Goal: Information Seeking & Learning: Learn about a topic

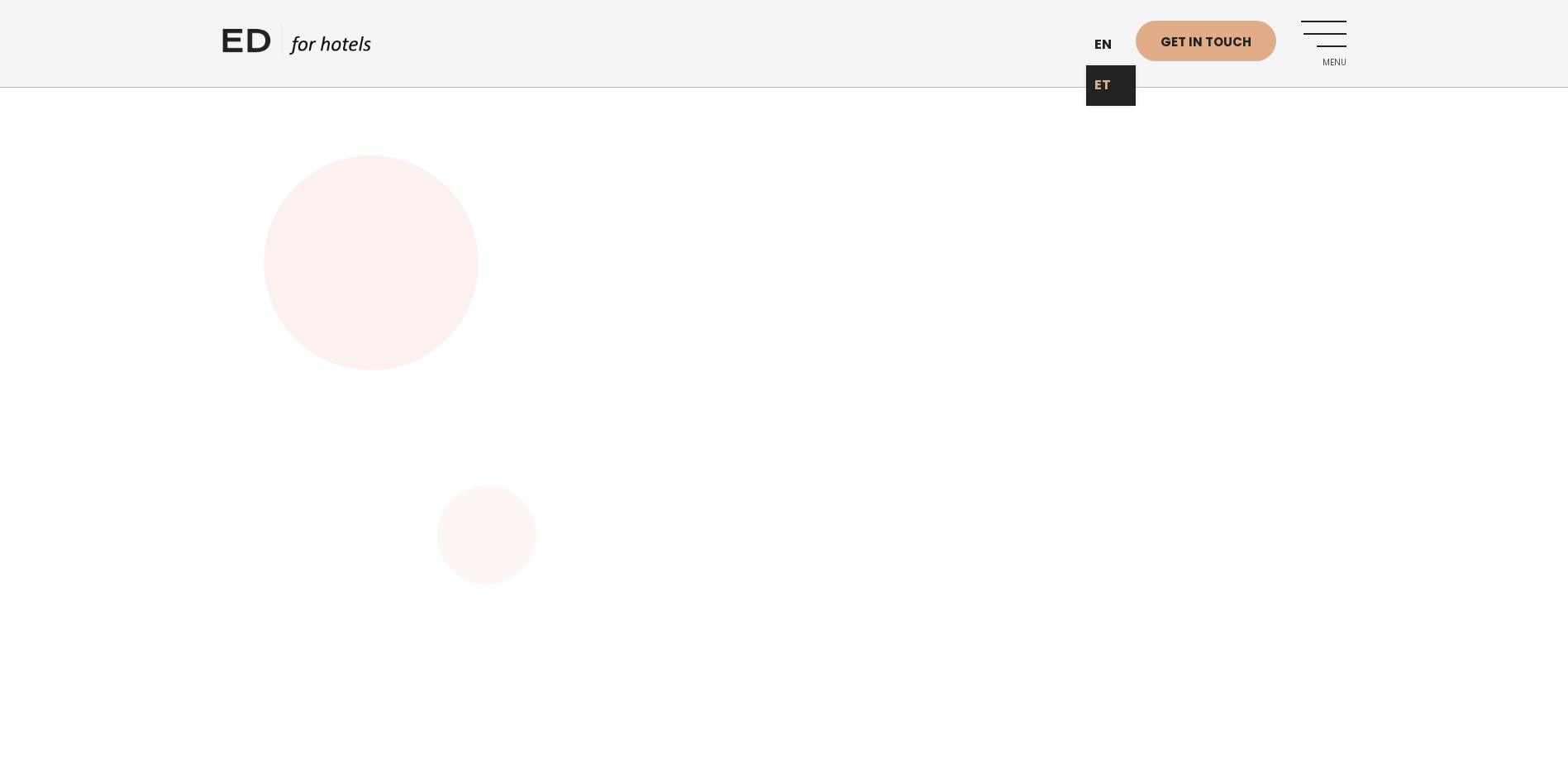
click at [1107, 85] on link "ET" at bounding box center [1111, 85] width 50 height 41
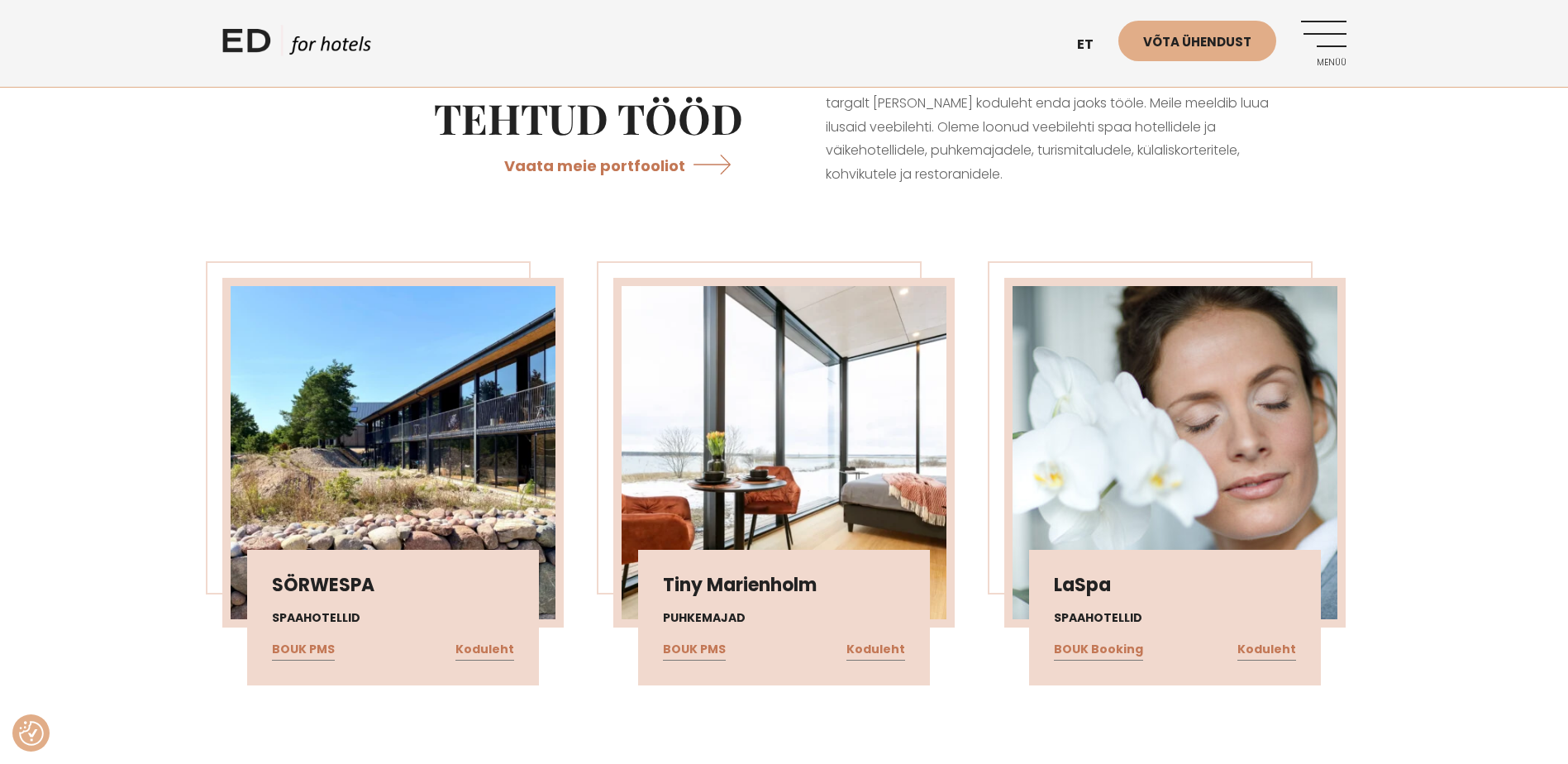
scroll to position [3059, 0]
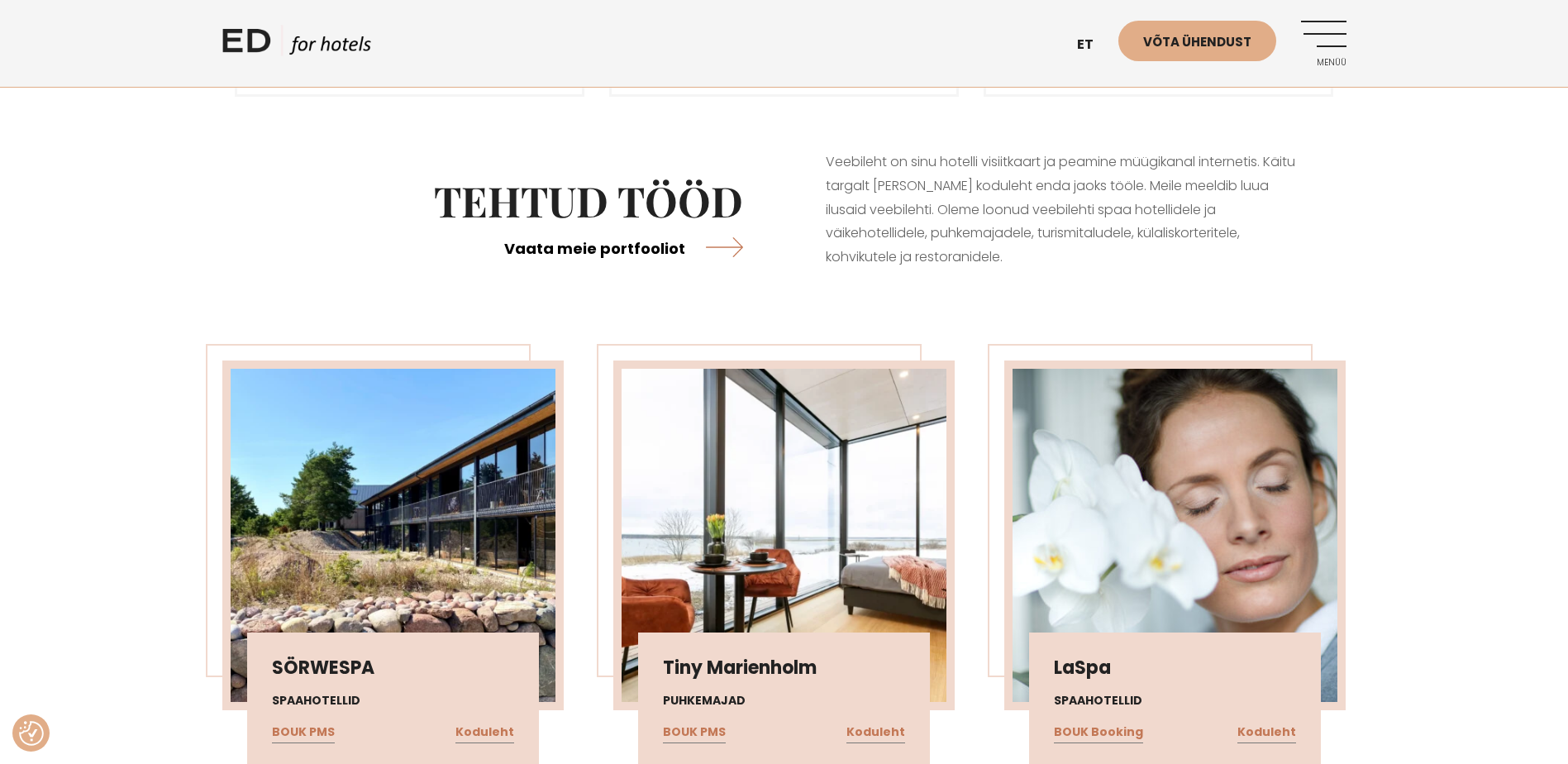
click at [679, 226] on link "Vaata meie portfooliot" at bounding box center [623, 247] width 239 height 44
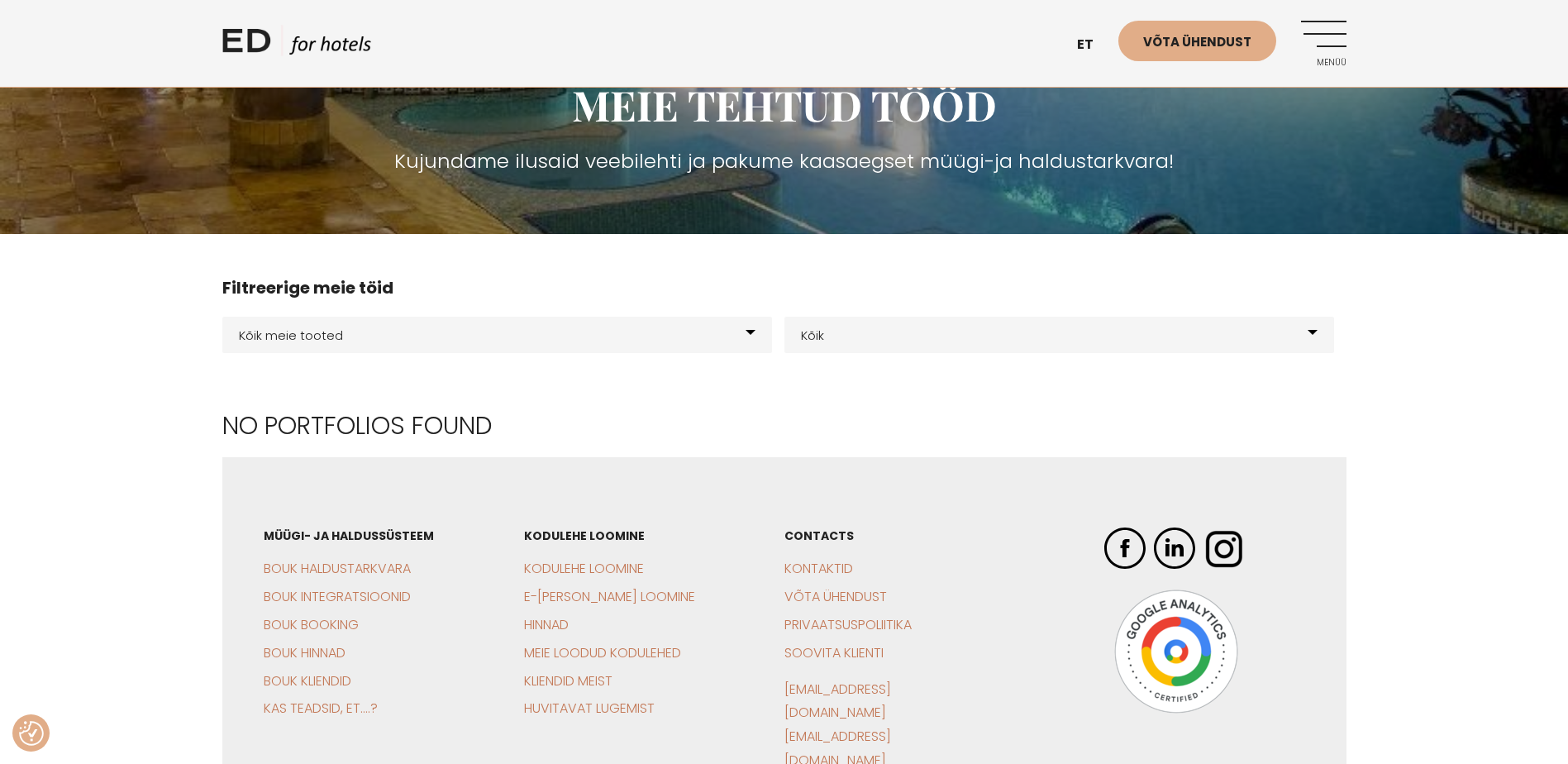
scroll to position [248, 0]
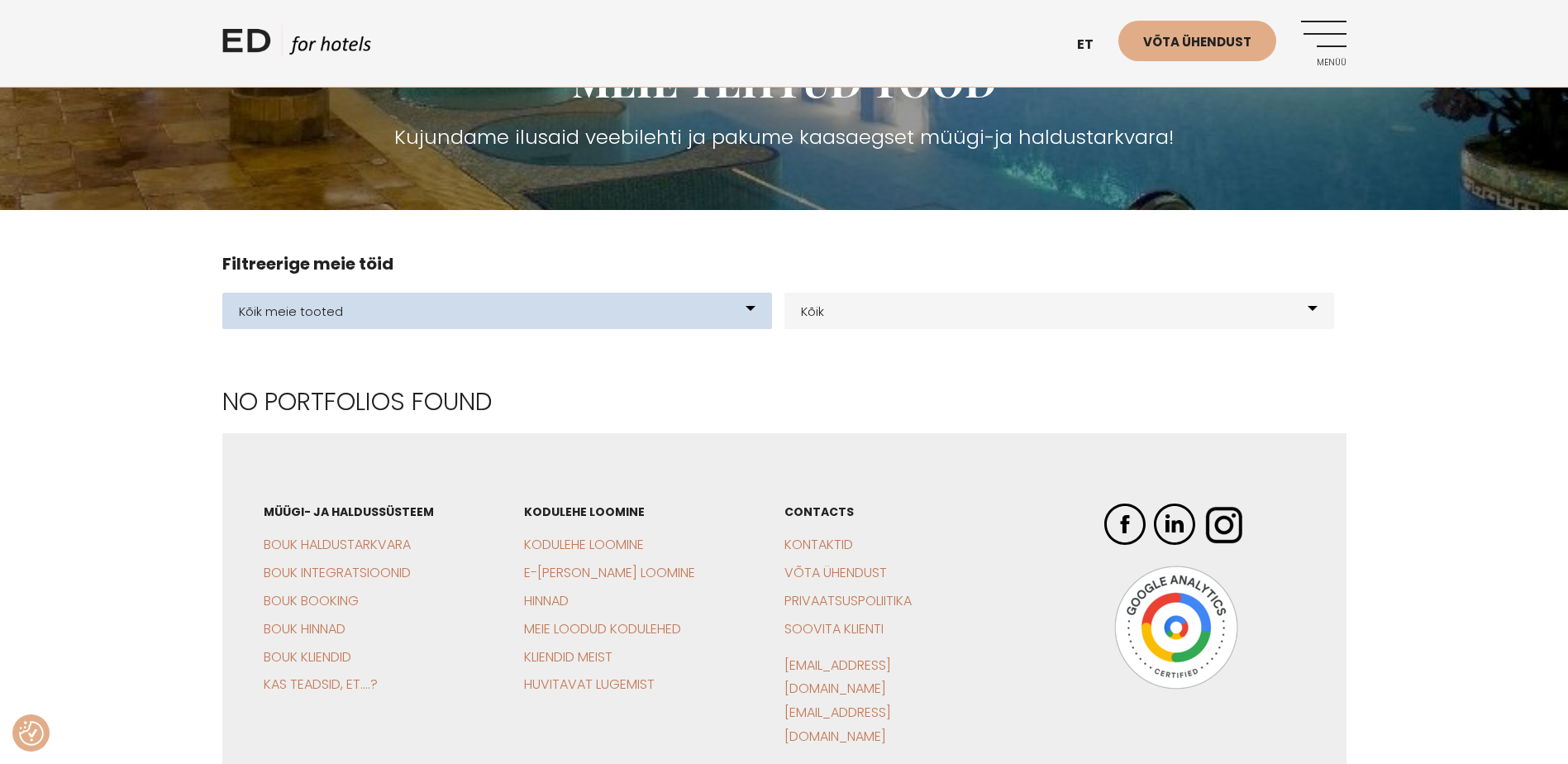
click at [716, 316] on select "Kõik meie tooted BOUK BOOKING BOUK PMS Kodulehed Näidis kodulehe kujunduspõhjad…" at bounding box center [497, 310] width 550 height 36
select select "21"
click at [222, 292] on select "Kõik meie tooted BOUK BOOKING BOUK PMS Kodulehed Näidis kodulehe kujunduspõhjad…" at bounding box center [497, 310] width 550 height 36
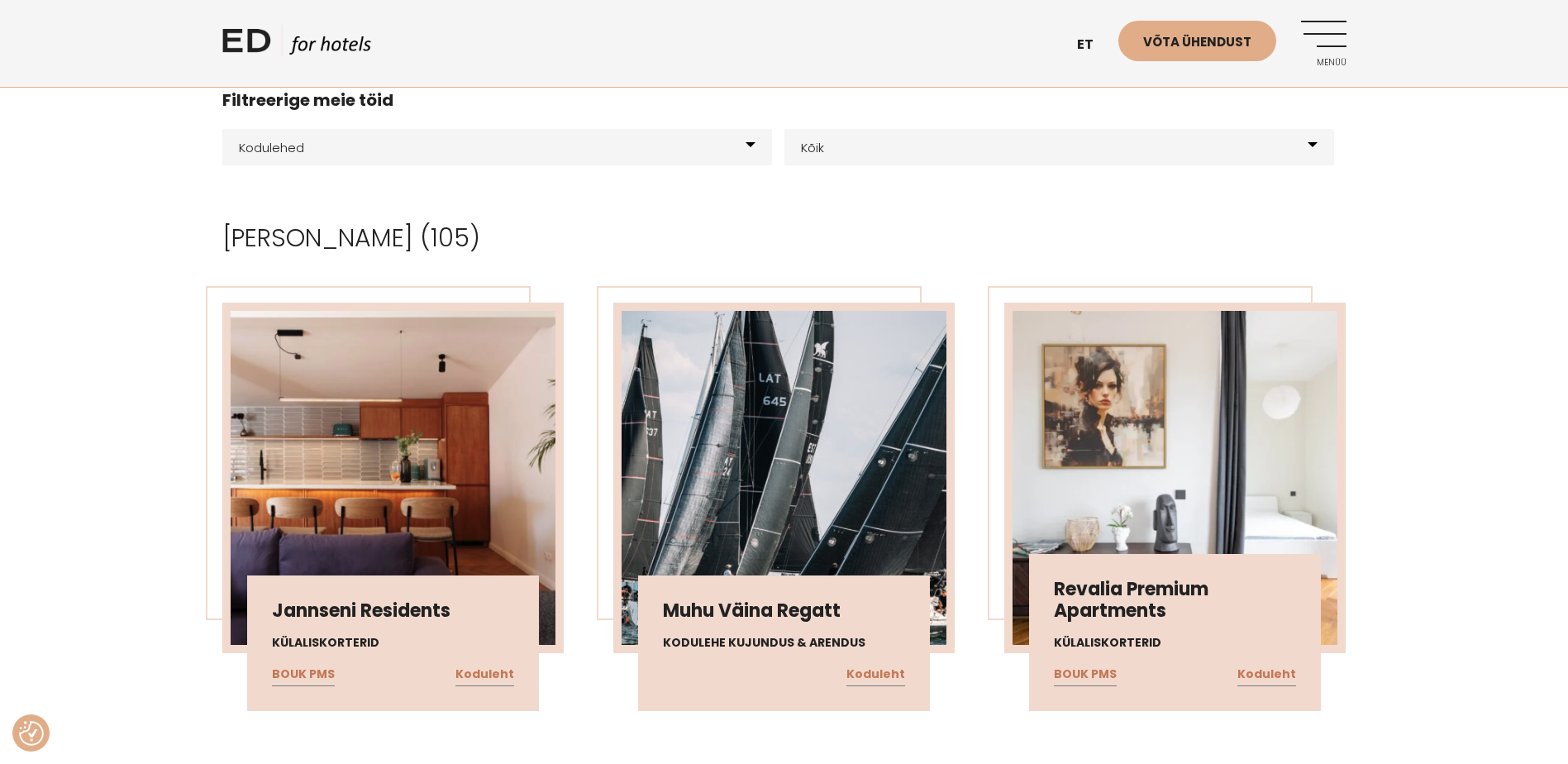
scroll to position [414, 0]
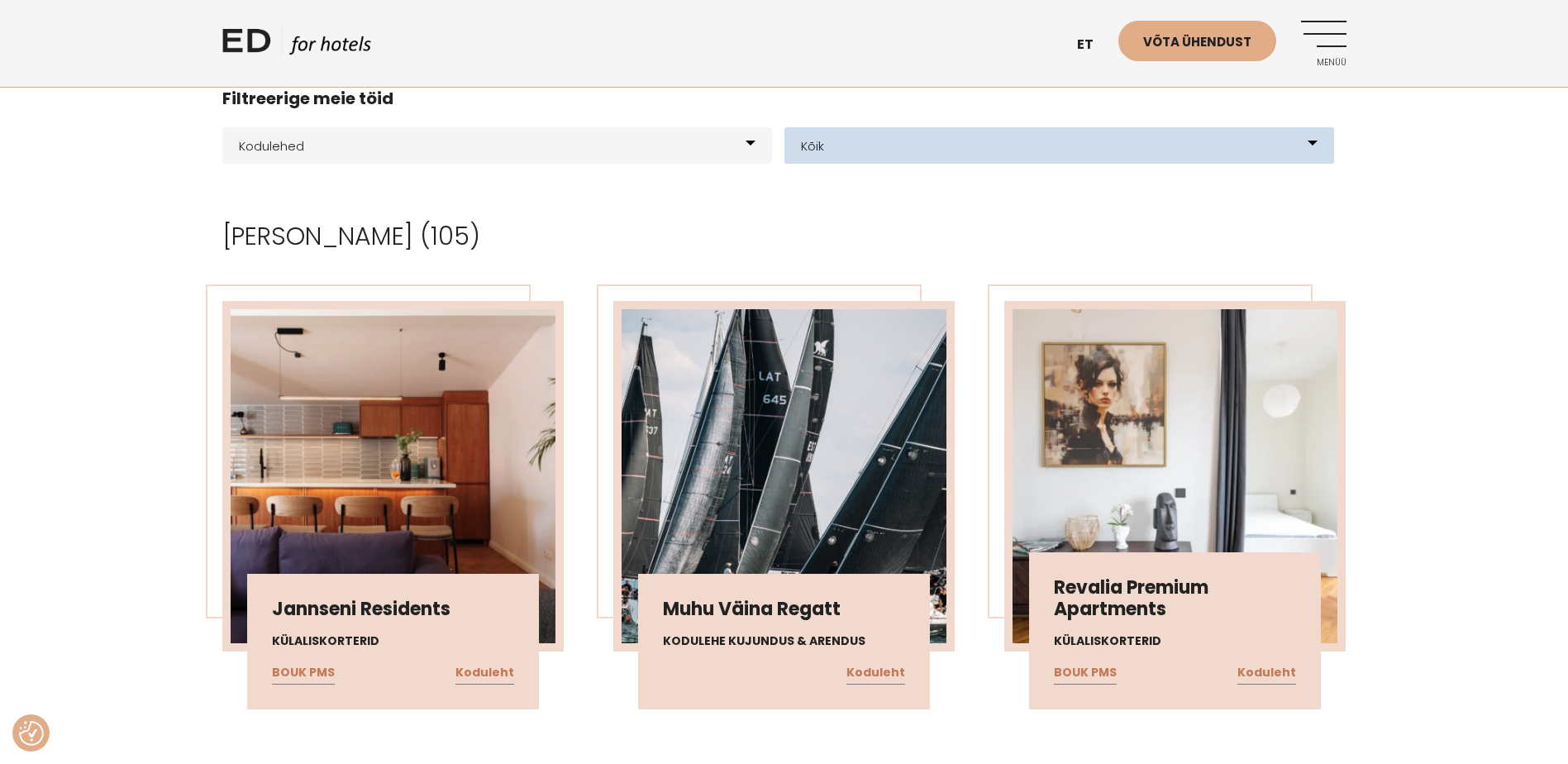
click at [865, 152] on select "[GEOGRAPHIC_DATA] Glämping Elamuskeskus E-[PERSON_NAME] loomine Kodulehe kujund…" at bounding box center [1059, 146] width 550 height 36
select select "231"
click at [784, 128] on select "[GEOGRAPHIC_DATA] Glämping Elamuskeskus E-[PERSON_NAME] loomine Kodulehe kujund…" at bounding box center [1059, 146] width 550 height 36
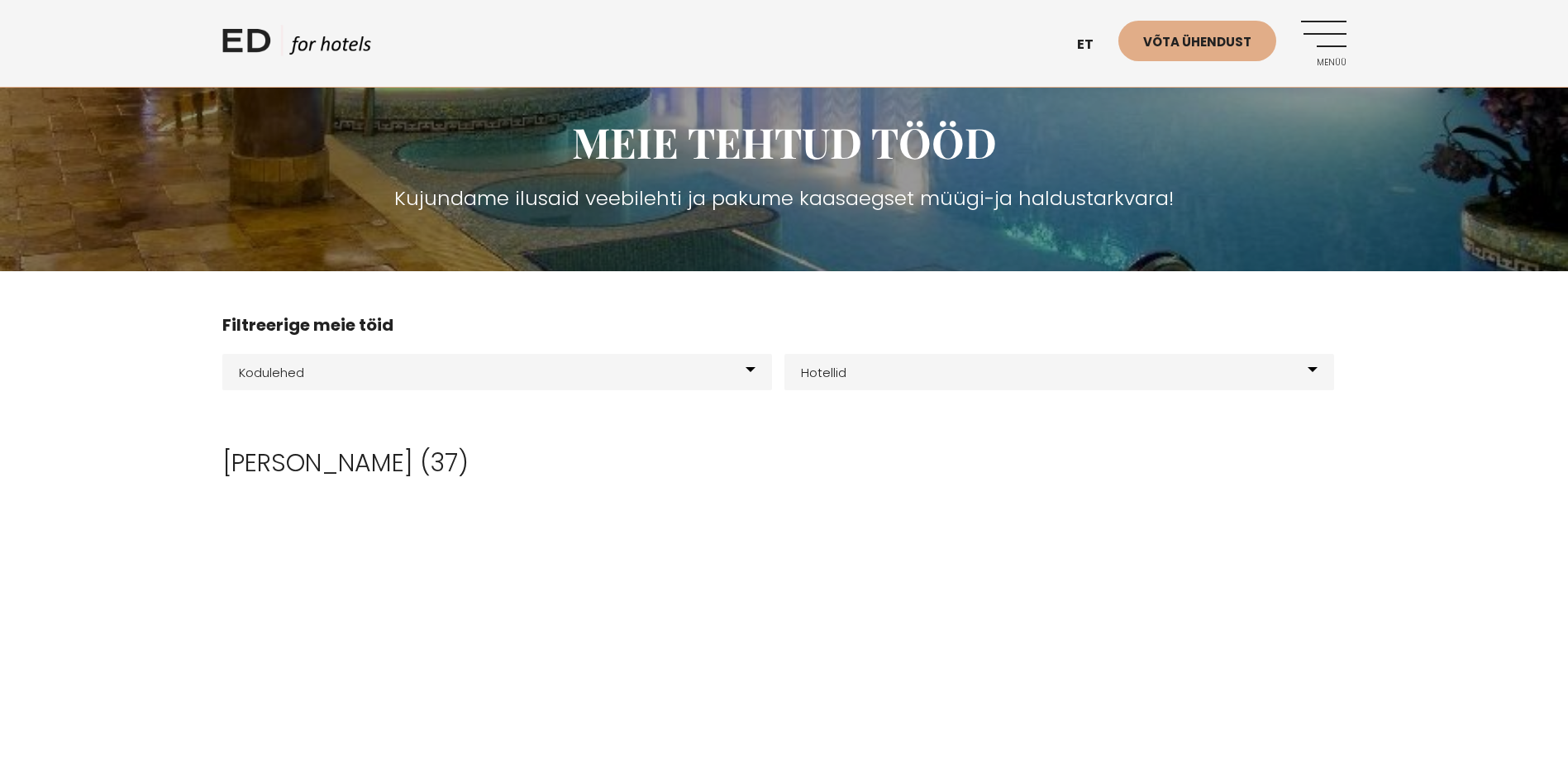
scroll to position [248, 0]
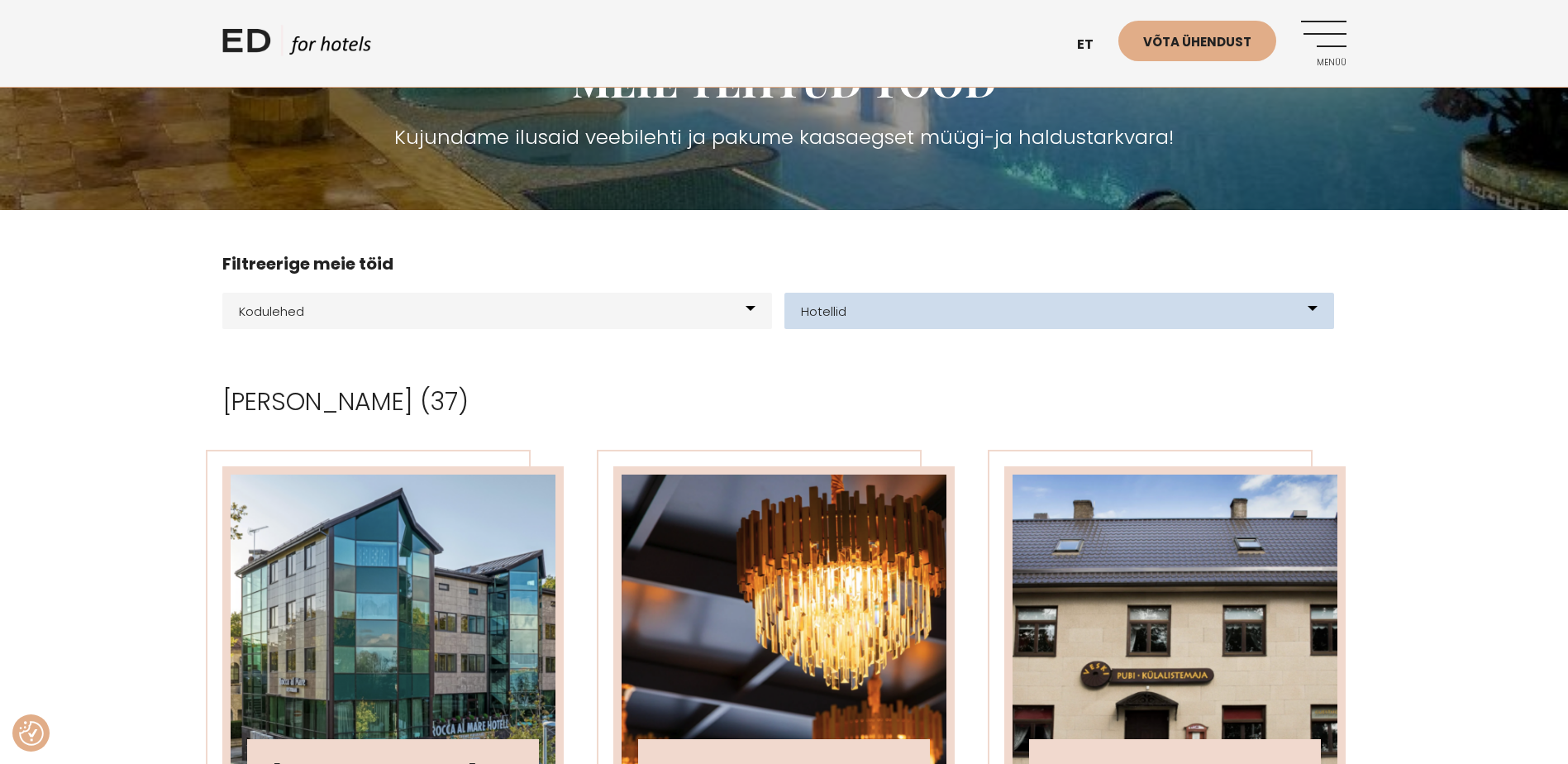
click at [900, 324] on select "Kõik Hotellid Resort Glämping Elamuskeskus E-poe loomine Kodulehe kujundus & ar…" at bounding box center [1059, 310] width 550 height 36
select select "16"
click at [784, 292] on select "Kõik Hotellid Resort Glämping Elamuskeskus E-poe loomine Kodulehe kujundus & ar…" at bounding box center [1059, 310] width 550 height 36
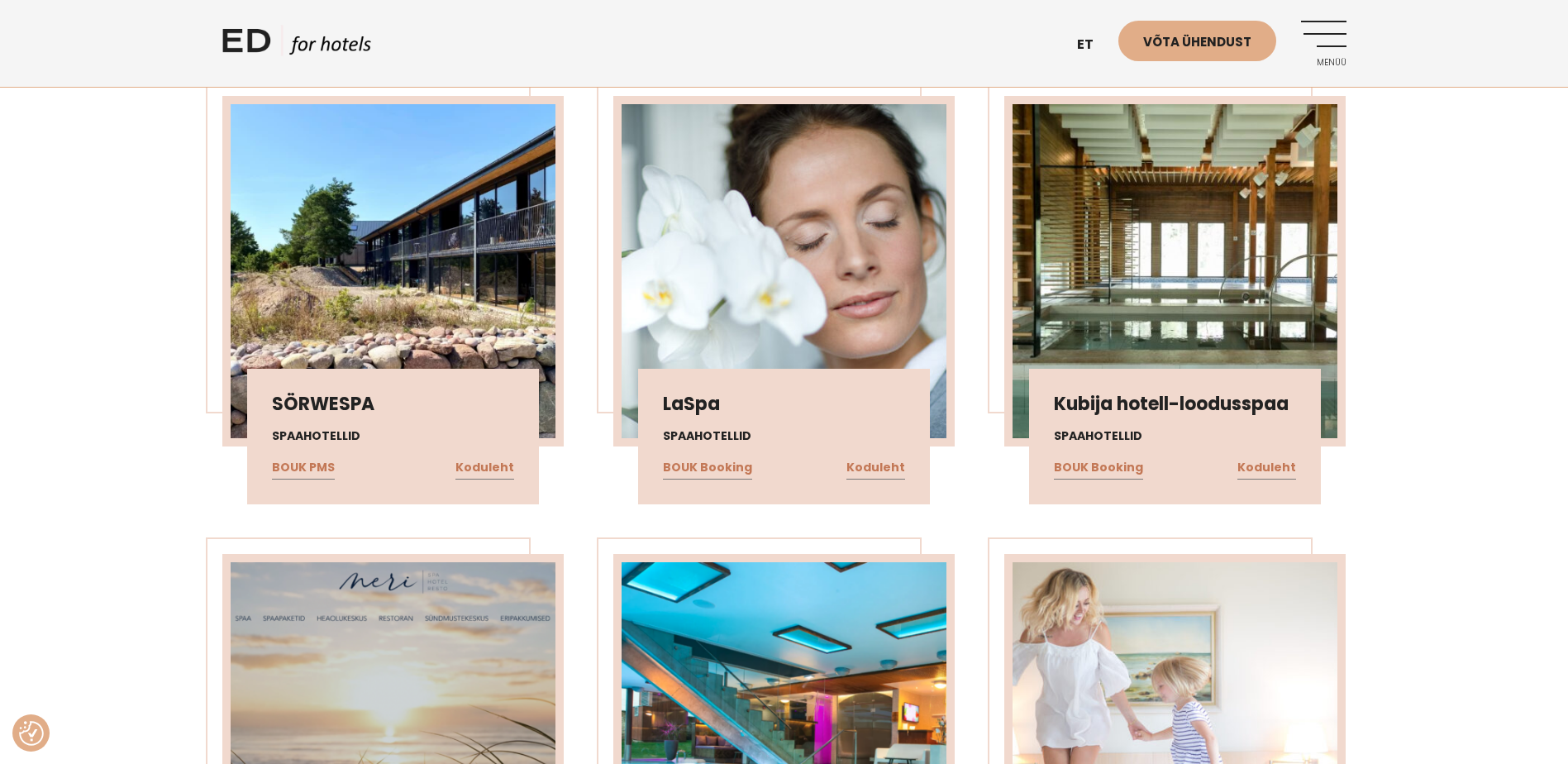
scroll to position [579, 0]
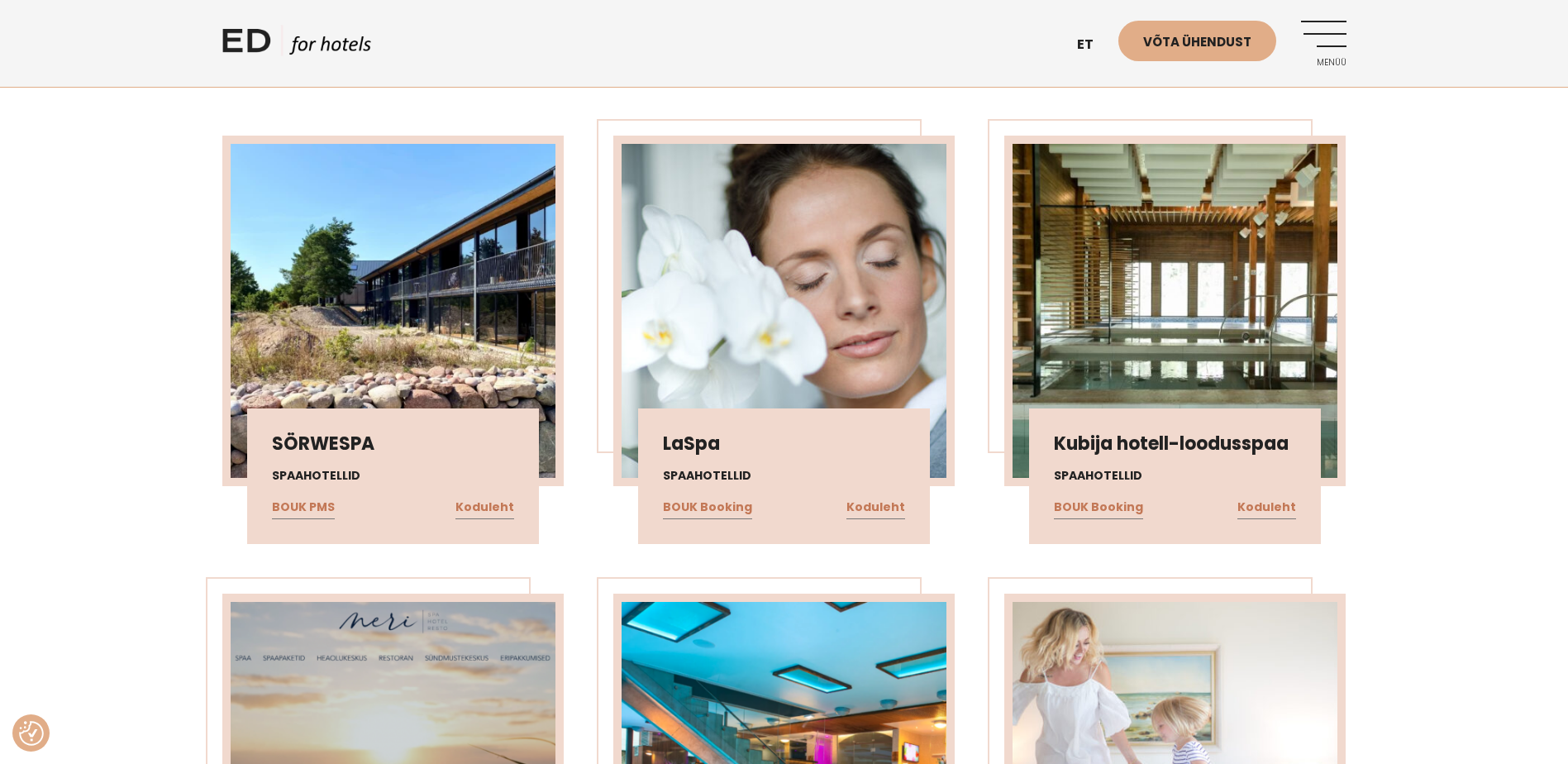
click at [490, 335] on img at bounding box center [393, 310] width 325 height 333
click at [497, 512] on link "Koduleht" at bounding box center [484, 507] width 59 height 22
